Goal: Transaction & Acquisition: Purchase product/service

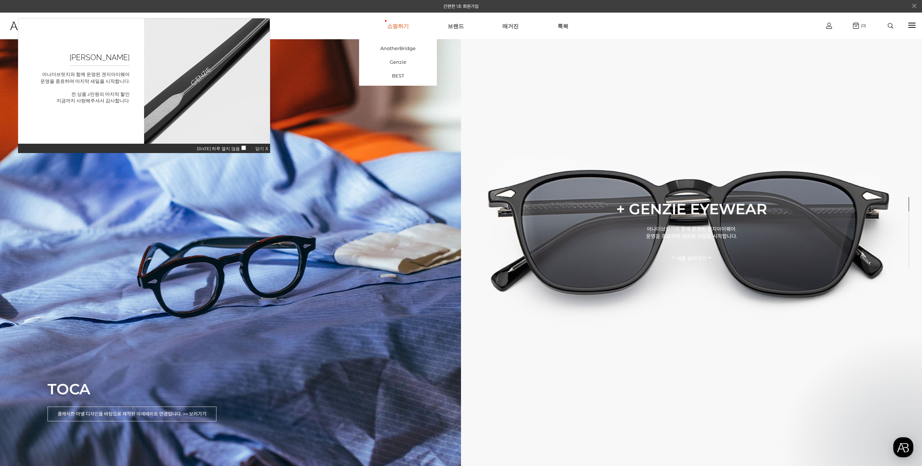
click at [397, 28] on link "쇼핑하기" at bounding box center [398, 26] width 22 height 26
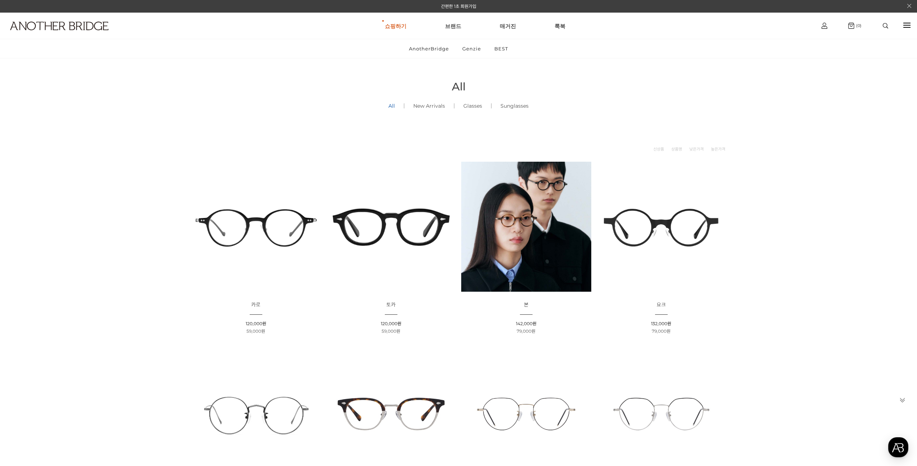
click at [412, 229] on img at bounding box center [391, 227] width 130 height 130
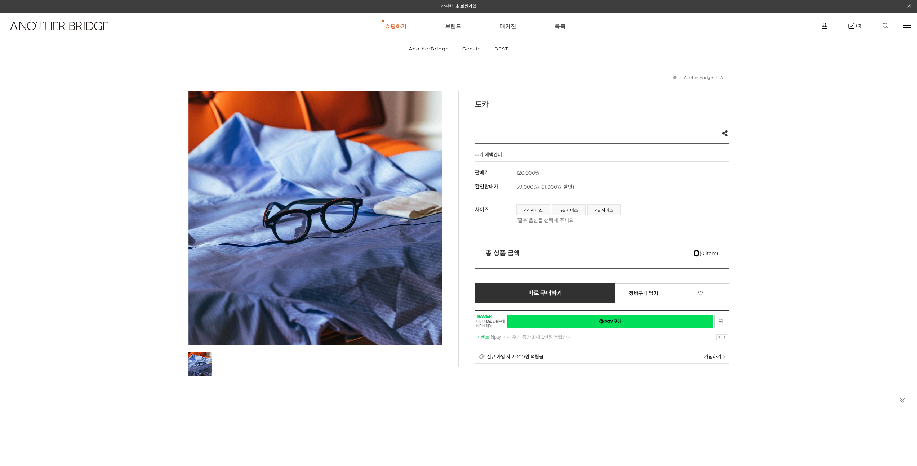
scroll to position [365, 0]
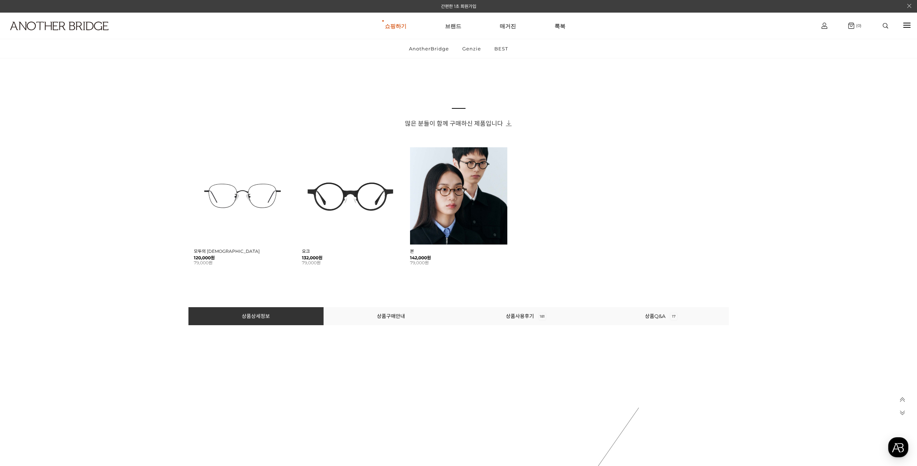
click at [405, 321] on li "상품구매안내" at bounding box center [390, 316] width 135 height 18
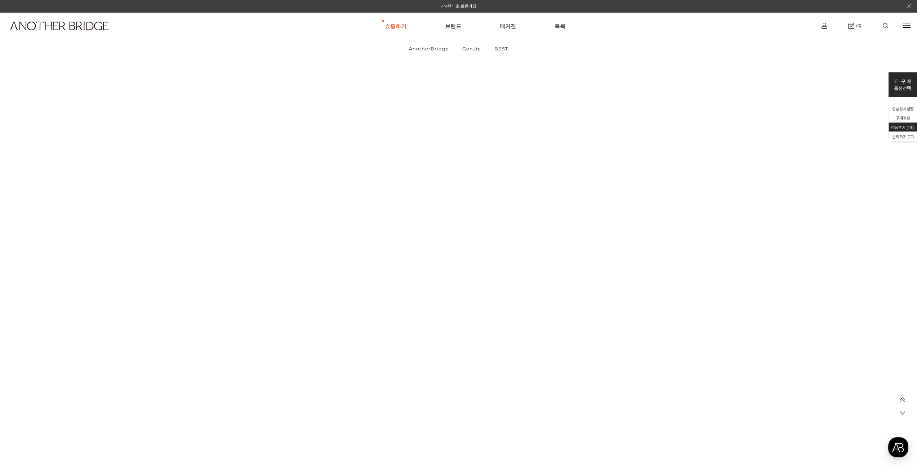
scroll to position [15022, 0]
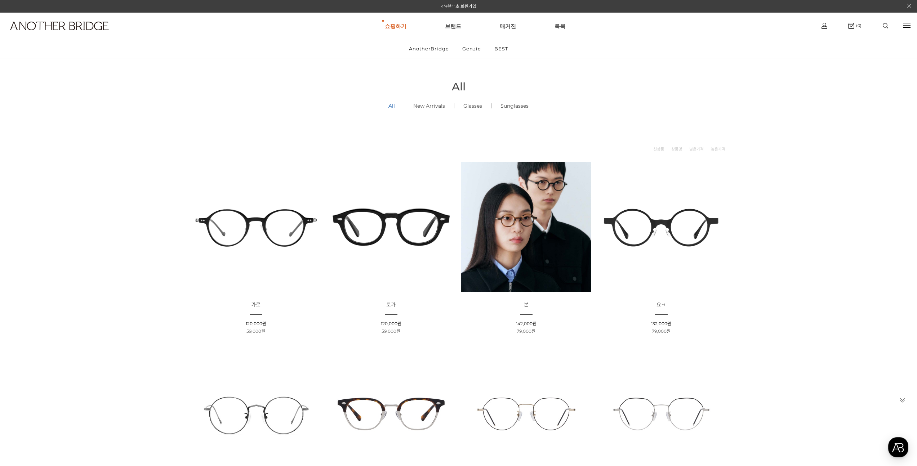
click at [418, 227] on img at bounding box center [391, 227] width 130 height 130
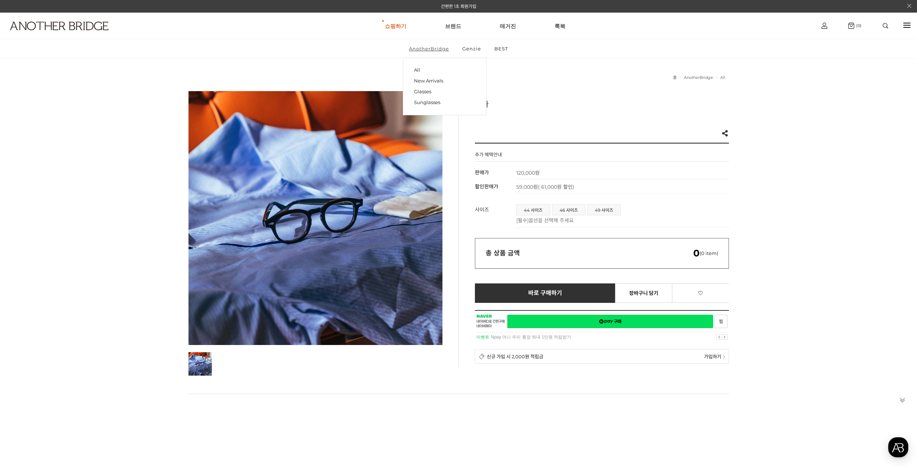
click at [410, 48] on link "AnotherBridge" at bounding box center [429, 48] width 52 height 19
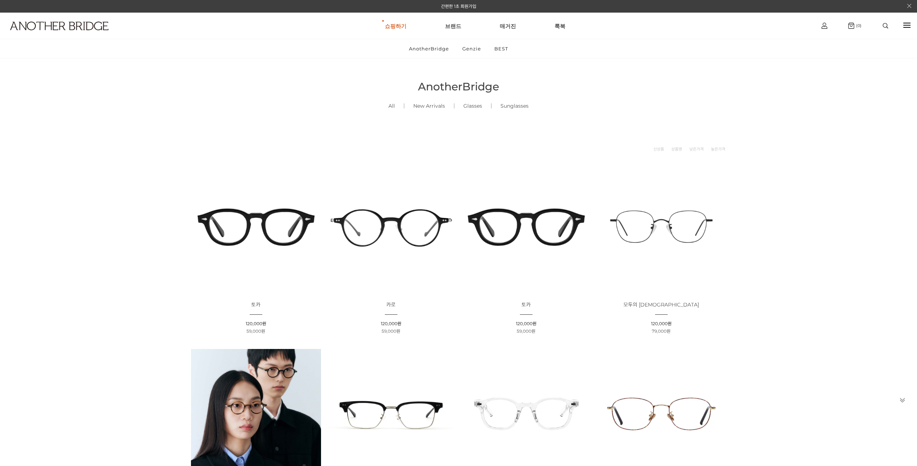
click at [880, 27] on div at bounding box center [885, 25] width 31 height 5
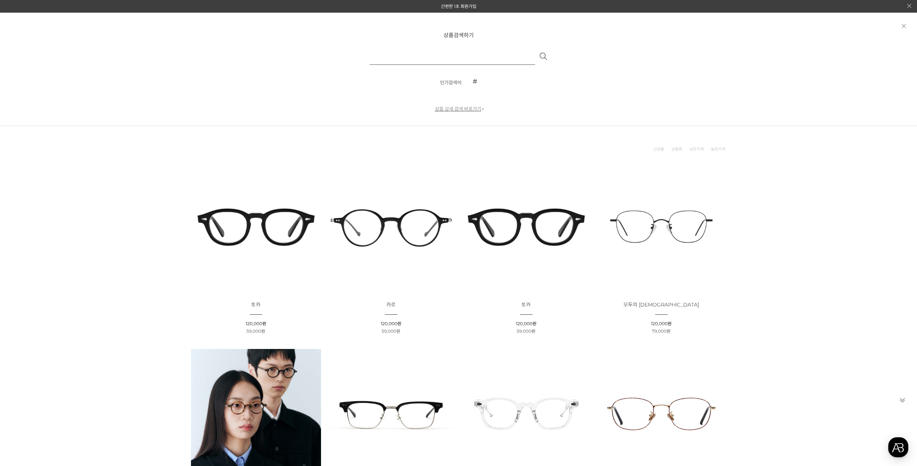
click at [415, 57] on input "text" at bounding box center [452, 56] width 165 height 17
type input "*"
type input "**"
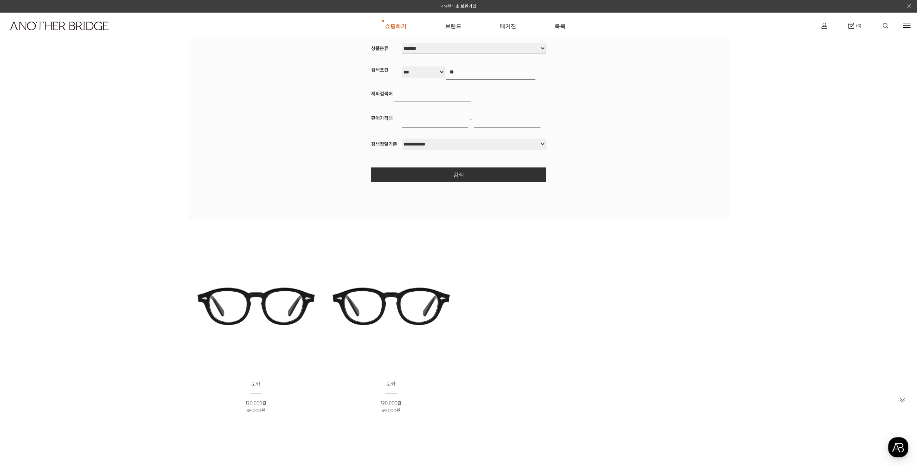
scroll to position [148, 0]
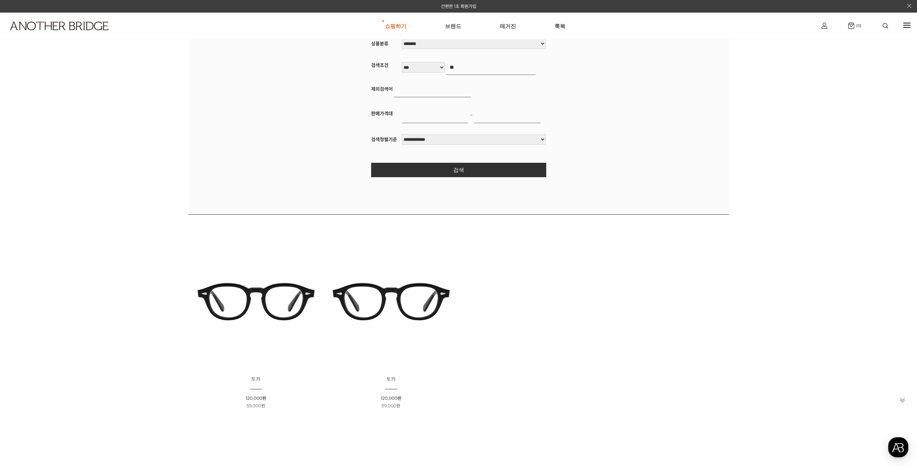
click at [418, 321] on img at bounding box center [391, 301] width 130 height 130
